Goal: Use online tool/utility: Use online tool/utility

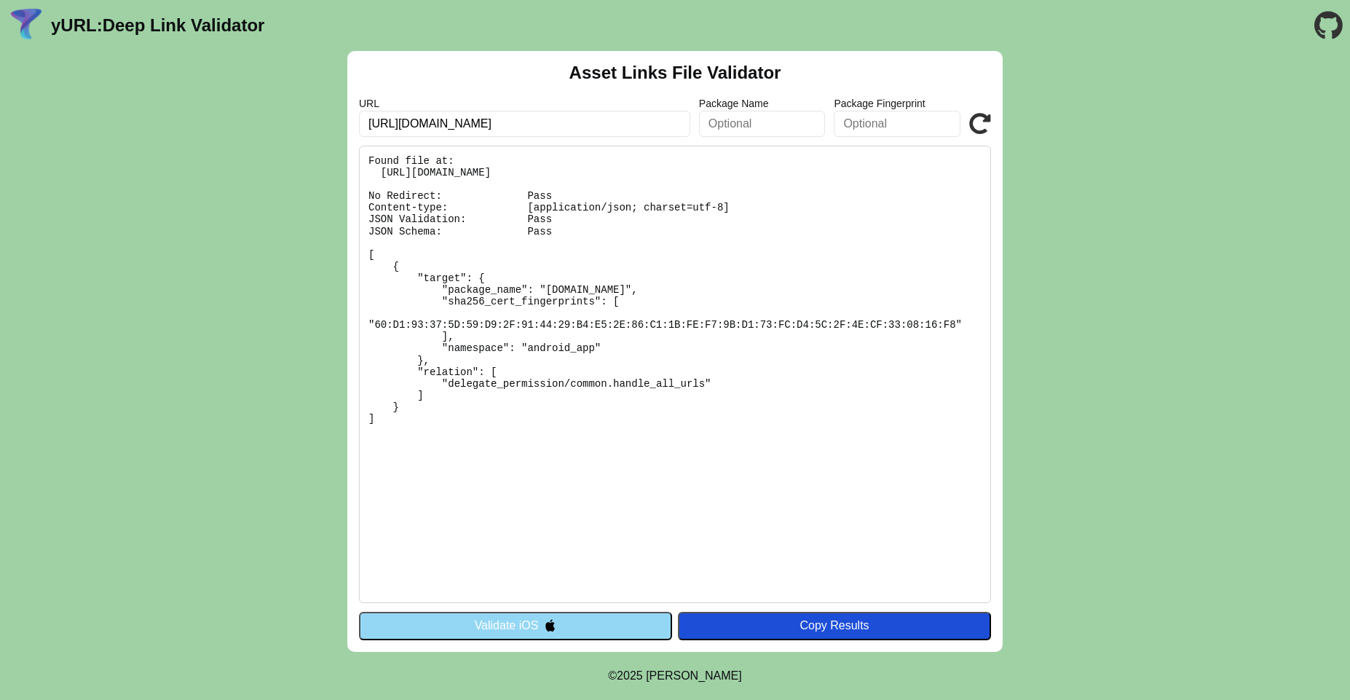
click at [569, 125] on input "https://farmersonly.com/" at bounding box center [524, 124] width 331 height 26
click at [569, 125] on input "[URL][DOMAIN_NAME]" at bounding box center [524, 124] width 331 height 26
paste input "od-699-dating.newdev.fmpdev.net"
type input "https://fod-699-dating.newdev.fmpdev.net/"
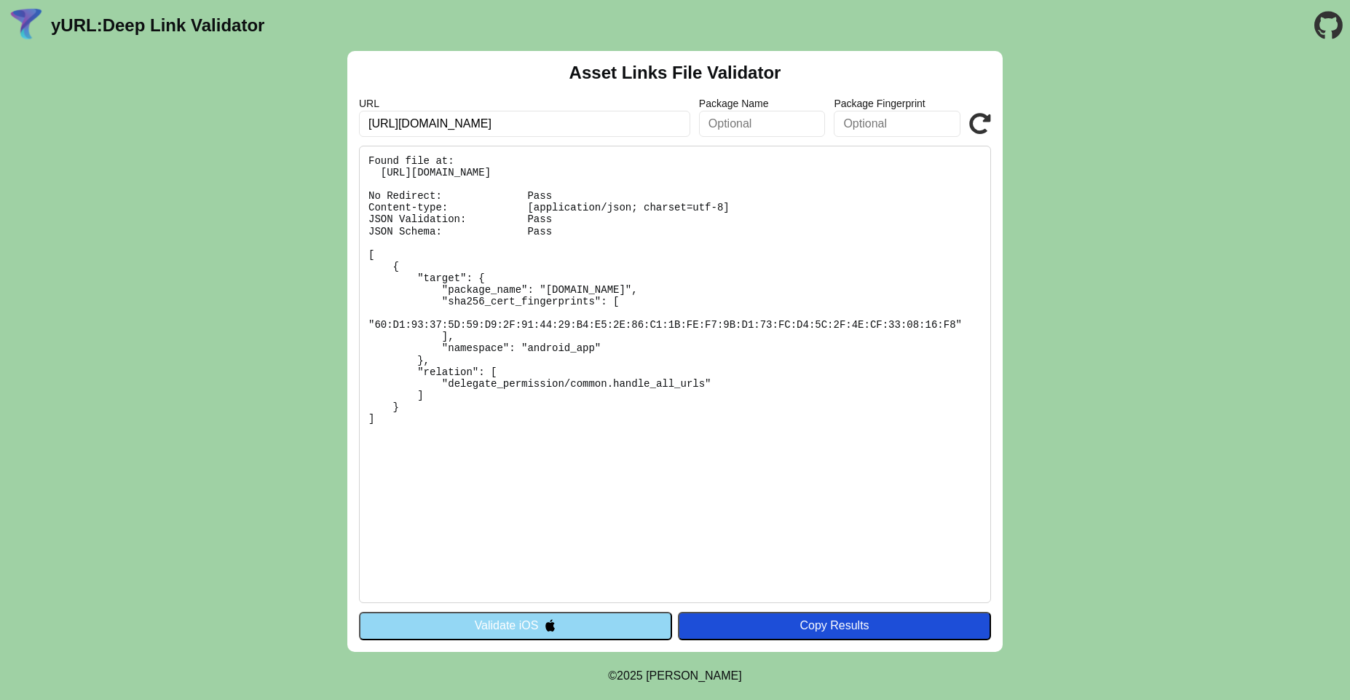
click button "Validate" at bounding box center [0, 0] width 0 height 0
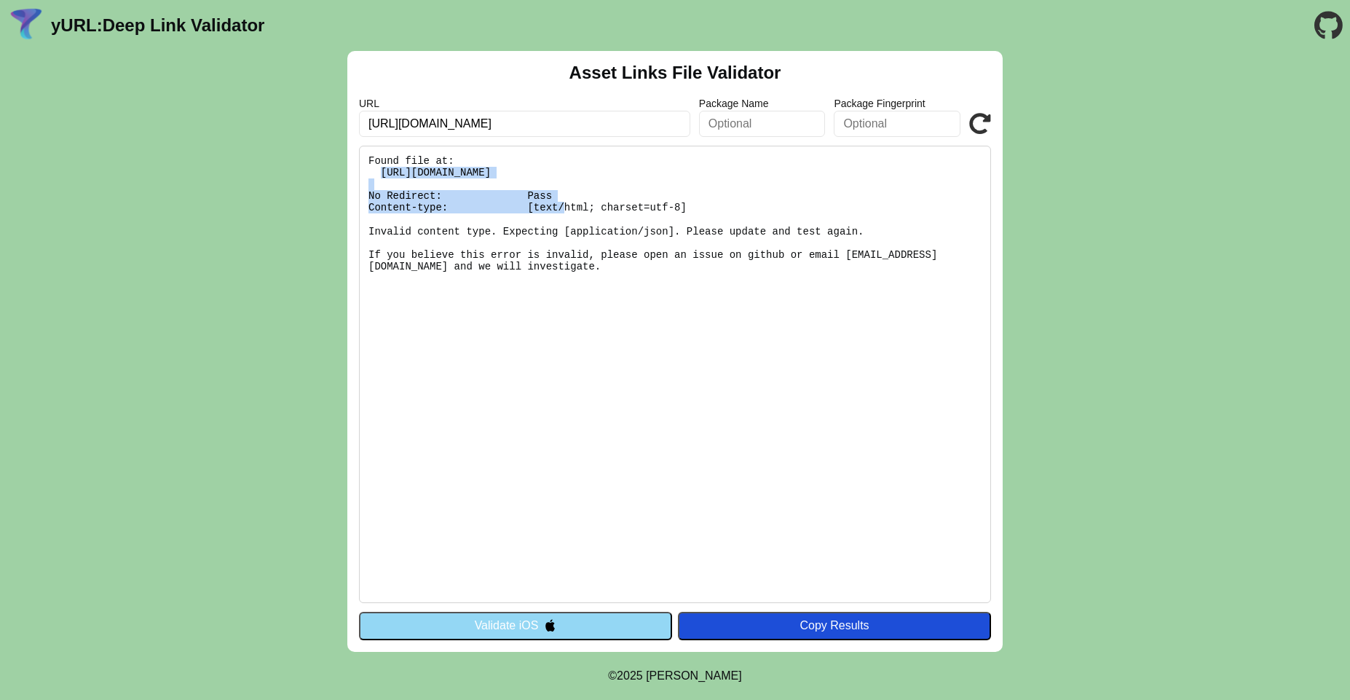
drag, startPoint x: 383, startPoint y: 175, endPoint x: 802, endPoint y: 170, distance: 418.7
click at [802, 170] on pre "Found file at: https://fod-699-dating.newdev.fmpdev.net/.well-known/assetlinks.…" at bounding box center [675, 374] width 632 height 457
copy pre "https://fod-699-dating.newdev.fmpdev.net/.well-known/assetlinks.json"
click at [502, 195] on pre "Found file at: https://fod-699-dating.newdev.fmpdev.net/.well-known/assetlinks.…" at bounding box center [675, 374] width 632 height 457
click at [485, 628] on button "Validate iOS" at bounding box center [515, 626] width 313 height 28
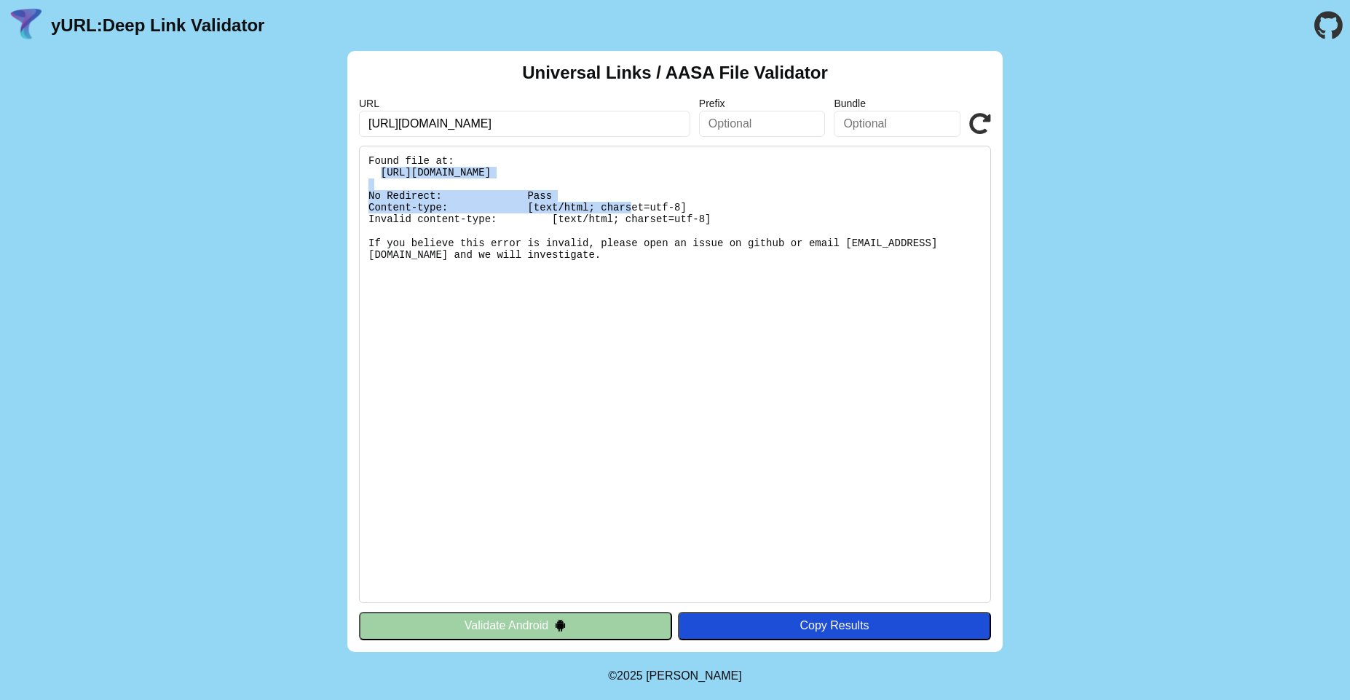
drag, startPoint x: 381, startPoint y: 170, endPoint x: 864, endPoint y: 170, distance: 483.5
click at [864, 170] on pre "Found file at: https://fod-699-dating.newdev.fmpdev.net/.well-known/apple-app-s…" at bounding box center [675, 374] width 632 height 457
copy pre "https://fod-699-dating.newdev.fmpdev.net/.well-known/apple-app-site-association"
click at [979, 129] on icon at bounding box center [980, 124] width 22 height 22
click at [644, 128] on input "[URL][DOMAIN_NAME]" at bounding box center [524, 124] width 331 height 26
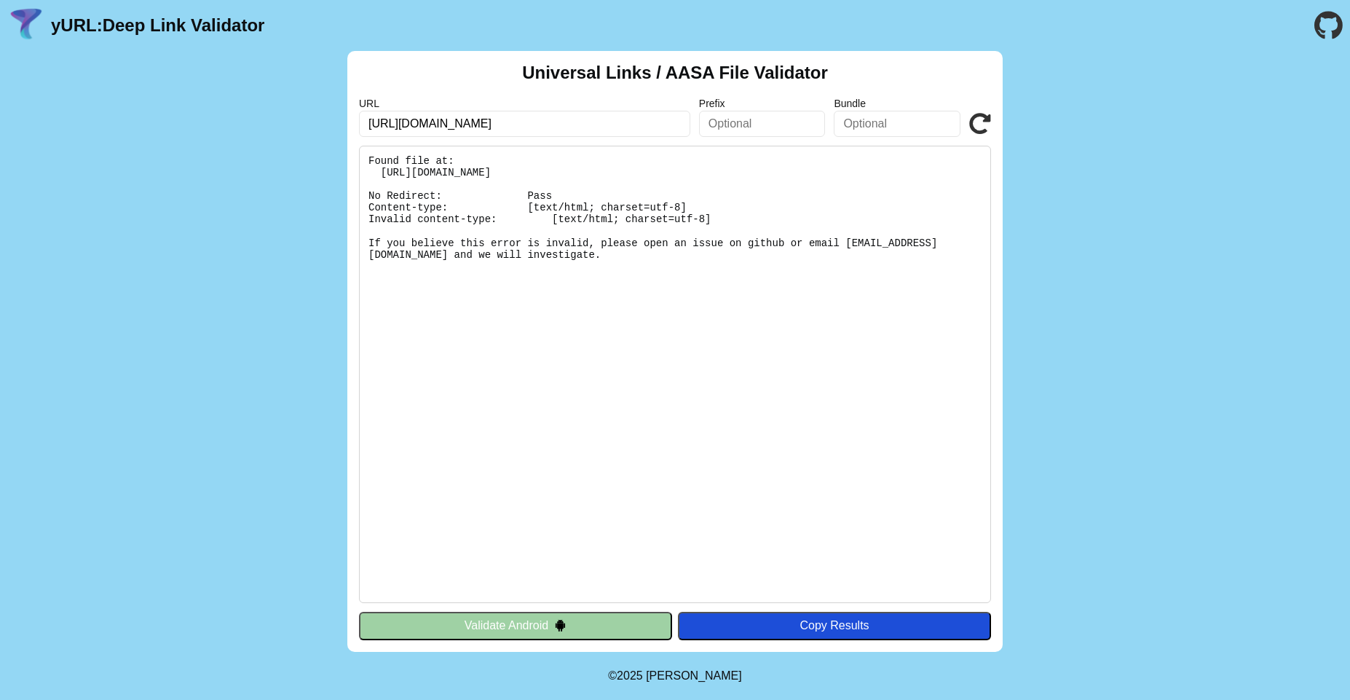
type input "https://fod-699-dating.newdev.fmpdev.net"
click button "Validate" at bounding box center [0, 0] width 0 height 0
drag, startPoint x: 409, startPoint y: 122, endPoint x: 623, endPoint y: 133, distance: 214.3
click at [623, 133] on input "https://fod-699-dating.newdev.fmpdev.net" at bounding box center [524, 124] width 331 height 26
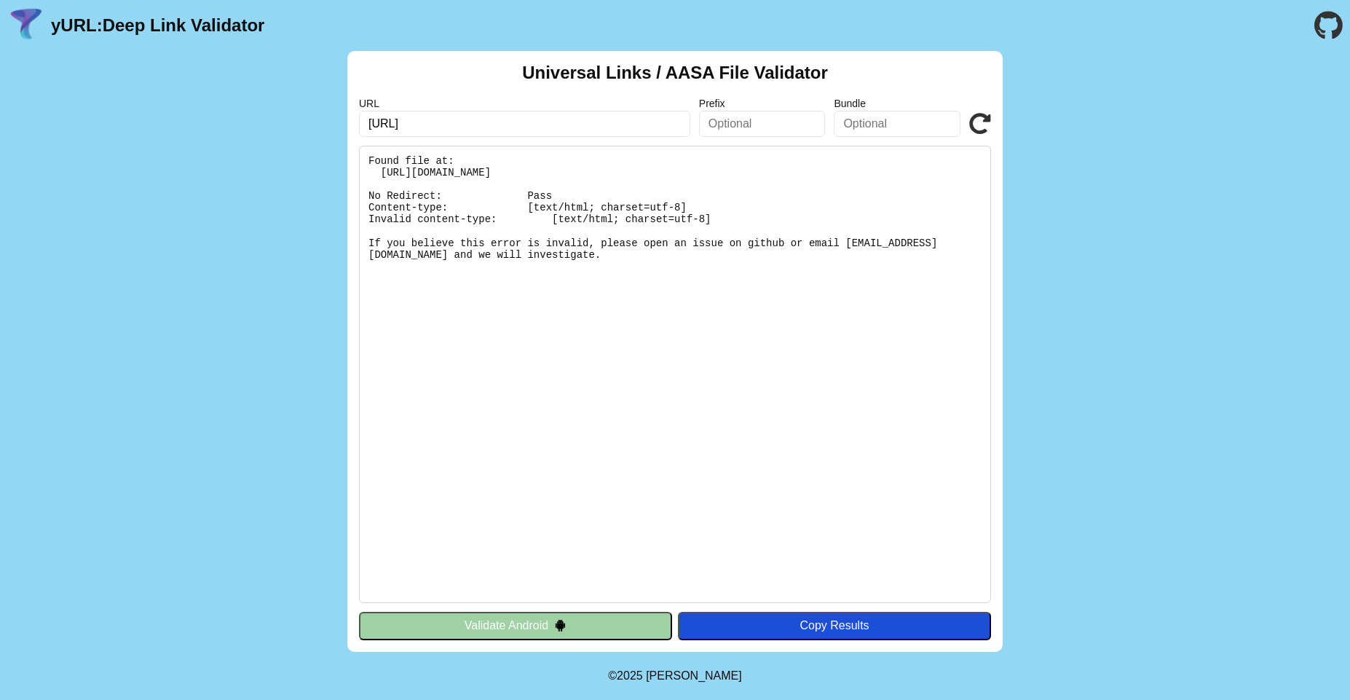
type input "[URL][DOMAIN_NAME]"
click button "Validate" at bounding box center [0, 0] width 0 height 0
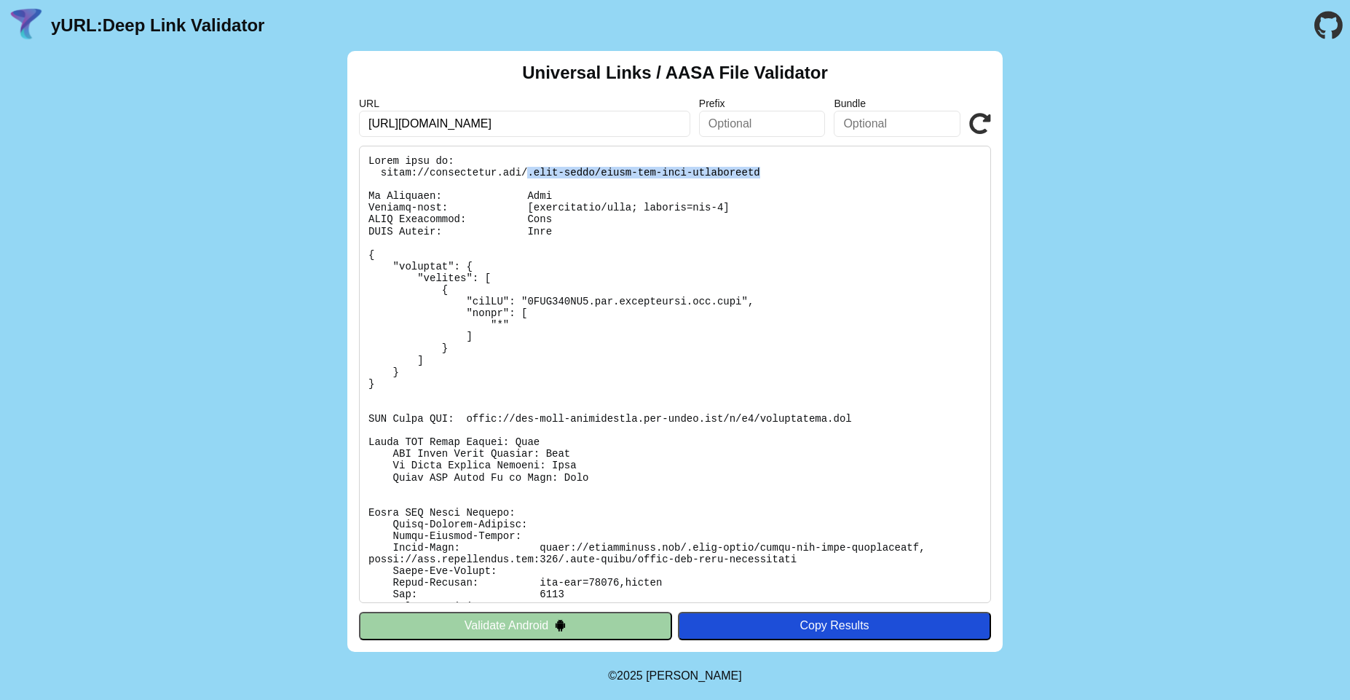
drag, startPoint x: 527, startPoint y: 170, endPoint x: 762, endPoint y: 175, distance: 234.5
click at [762, 175] on pre at bounding box center [675, 374] width 632 height 457
copy pre ".well-known/apple-app-site-association"
